Goal: Navigation & Orientation: Find specific page/section

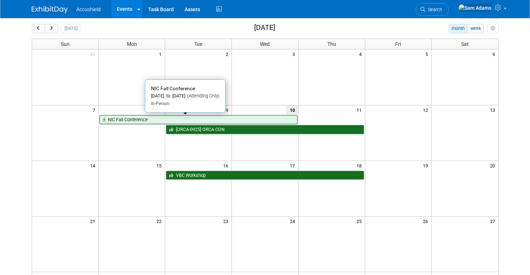
scroll to position [32, 0]
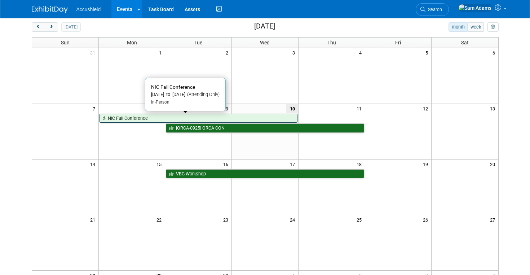
click at [198, 119] on link "NIC Fall Conference" at bounding box center [199, 118] width 198 height 9
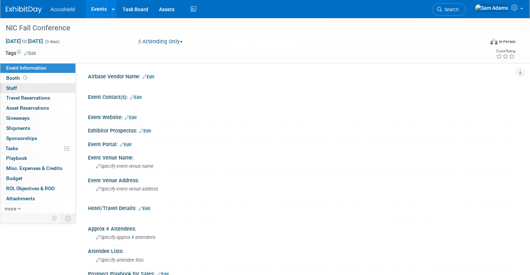
click at [42, 84] on link "0 Staff 0" at bounding box center [37, 88] width 75 height 10
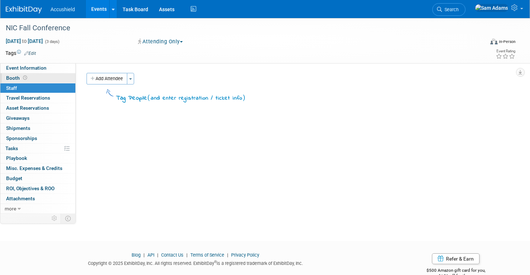
click at [51, 75] on link "Booth" at bounding box center [37, 78] width 75 height 10
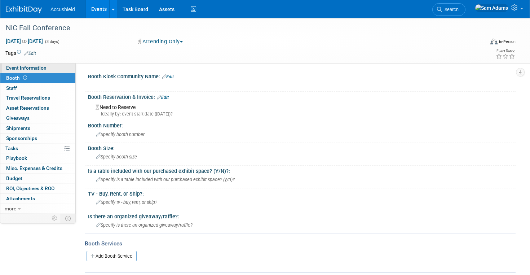
click at [53, 69] on link "Event Information" at bounding box center [37, 68] width 75 height 10
